Goal: Transaction & Acquisition: Book appointment/travel/reservation

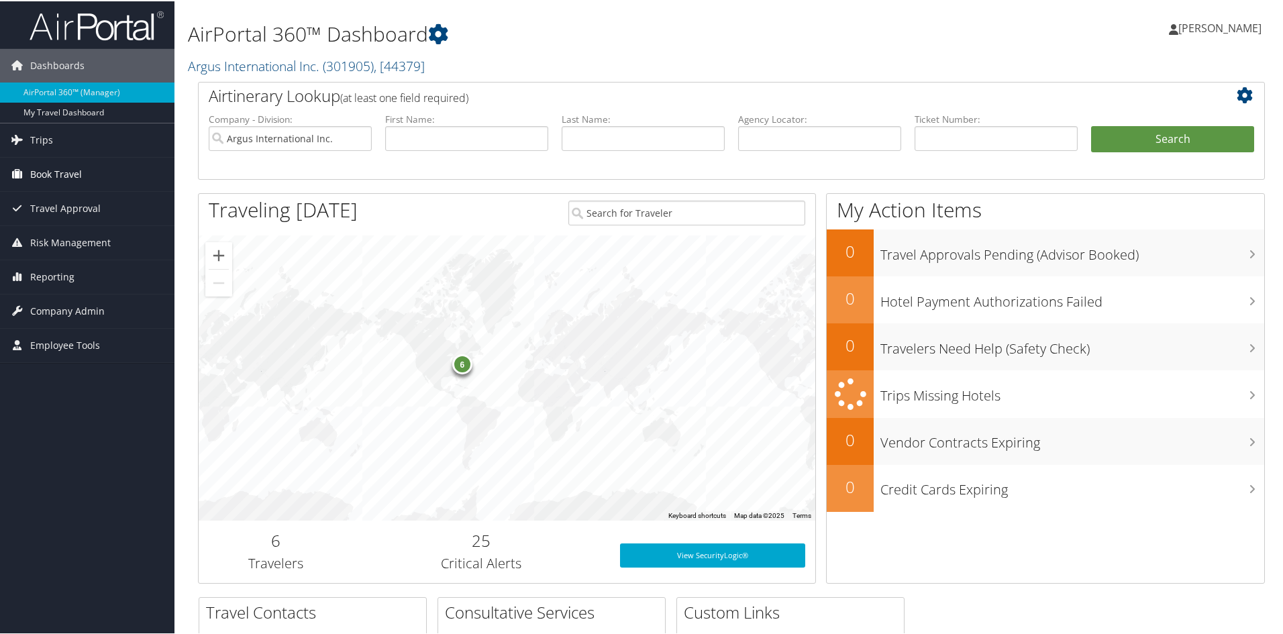
click at [29, 171] on link "Book Travel" at bounding box center [87, 173] width 175 height 34
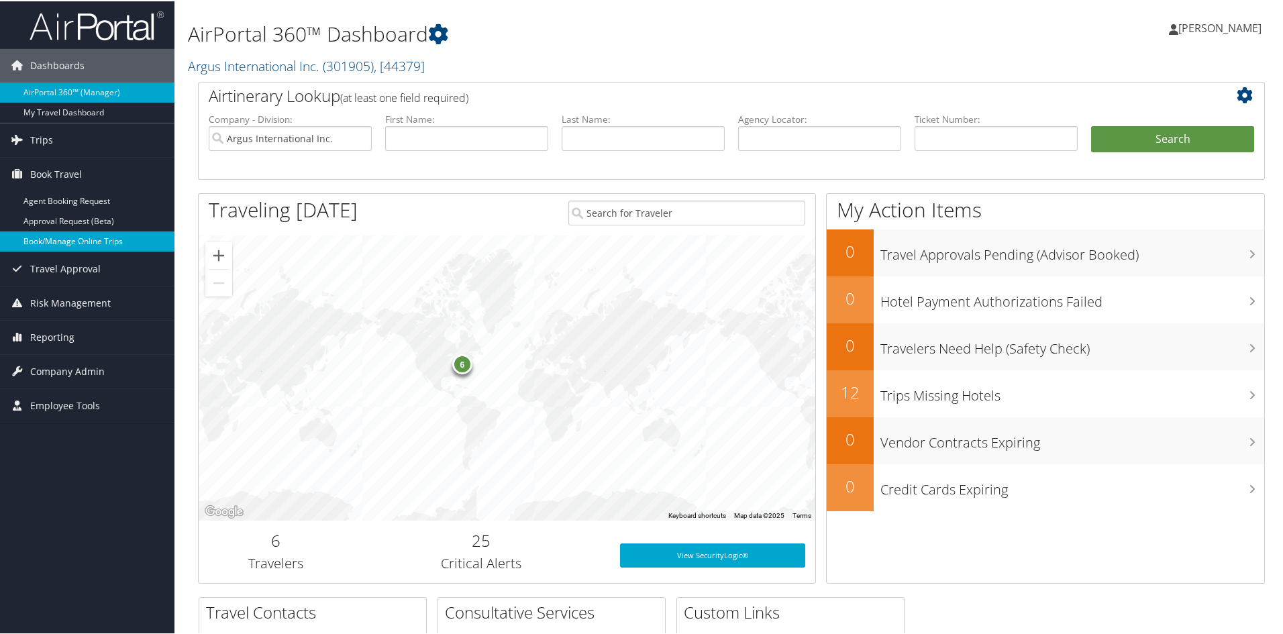
click at [51, 235] on link "Book/Manage Online Trips" at bounding box center [87, 240] width 175 height 20
